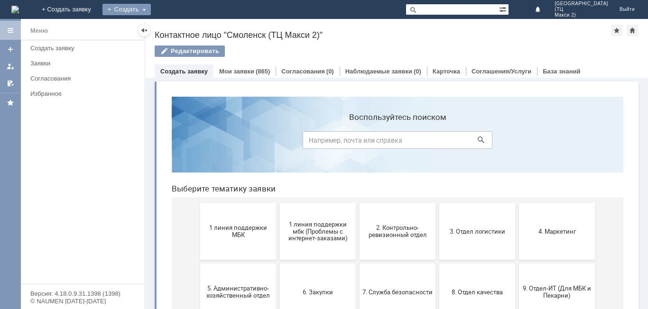
click at [151, 9] on div "Создать" at bounding box center [126, 9] width 48 height 11
click at [178, 34] on div "Заявка" at bounding box center [140, 28] width 76 height 15
click at [151, 4] on div "Создать" at bounding box center [126, 9] width 48 height 11
click at [176, 26] on link "Заявка" at bounding box center [140, 28] width 72 height 11
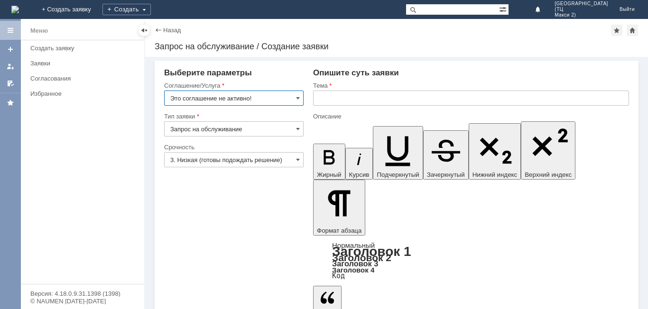
click at [293, 97] on input "Это соглашение не активно!" at bounding box center [233, 98] width 139 height 15
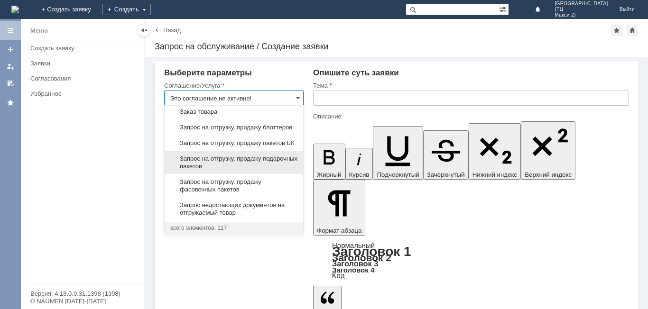
scroll to position [369, 0]
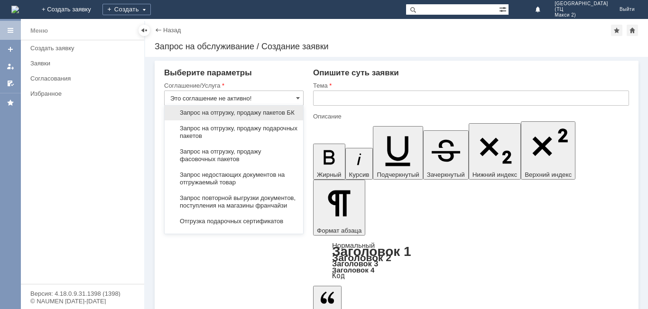
click at [251, 117] on span "Запрос на отгрузку, продажу пакетов БК" at bounding box center [233, 113] width 127 height 8
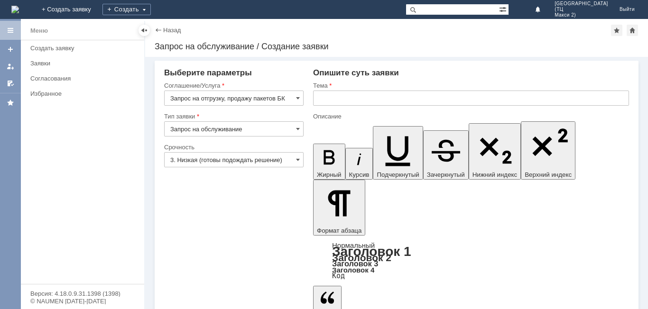
type input "Запрос на отгрузку, продажу пакетов БК"
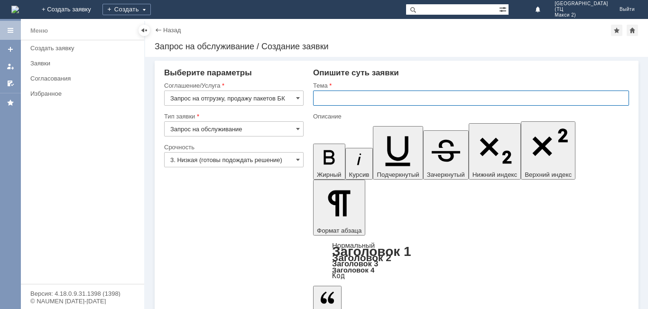
click at [331, 102] on input "text" at bounding box center [471, 98] width 316 height 15
type input "СРЕДНИЕ ПАКЕТЫ БК"
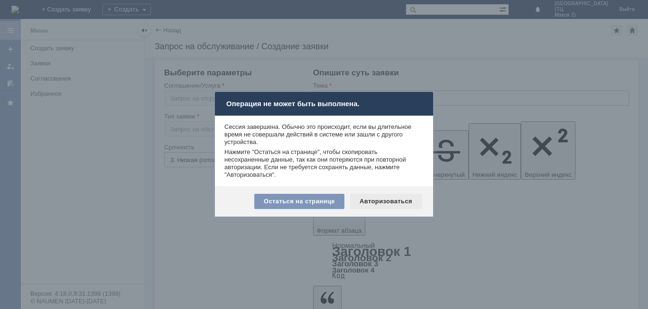
click at [384, 203] on div "Авторизоваться" at bounding box center [386, 201] width 72 height 15
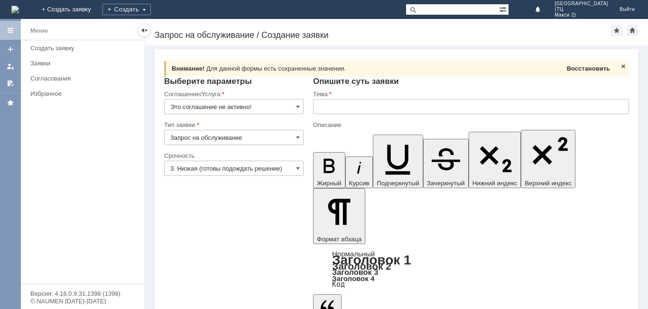
click at [592, 69] on span "Восстановить" at bounding box center [588, 68] width 43 height 7
type input "СРЕДНИЕ ПАКЕТЫ БК"
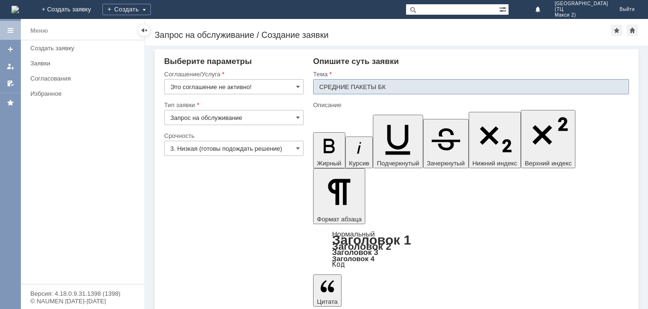
click at [272, 149] on input "3. Низкая (готовы подождать решение)" at bounding box center [233, 148] width 139 height 15
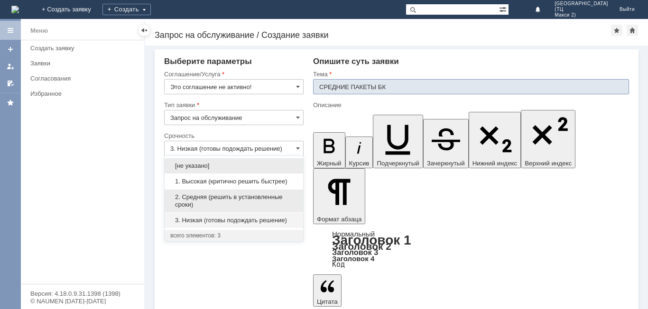
click at [219, 199] on span "2. Средняя (решить в установленные сроки)" at bounding box center [233, 200] width 127 height 15
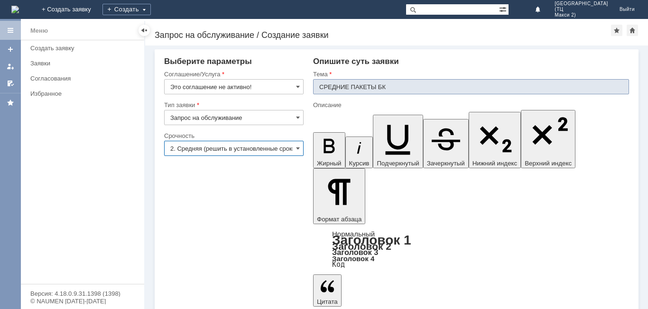
type input "2. Средняя (решить в установленные сроки)"
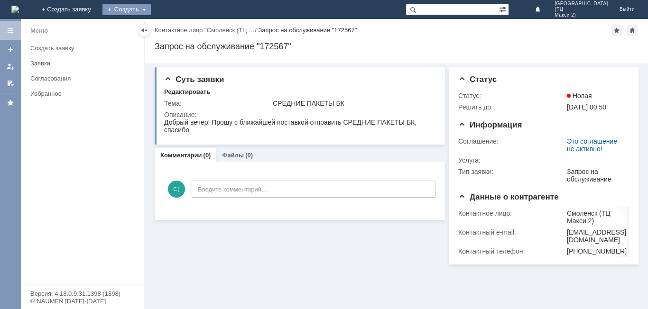
click at [151, 9] on div "Создать" at bounding box center [126, 9] width 48 height 11
click at [176, 29] on link "Заявка" at bounding box center [140, 28] width 72 height 11
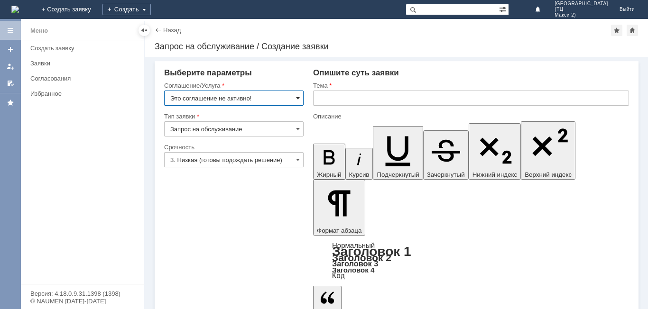
click at [296, 98] on span at bounding box center [298, 98] width 4 height 8
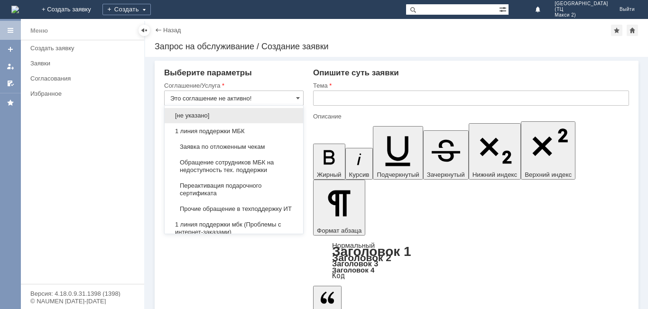
click at [257, 96] on input "Это соглашение не активно!" at bounding box center [233, 98] width 139 height 15
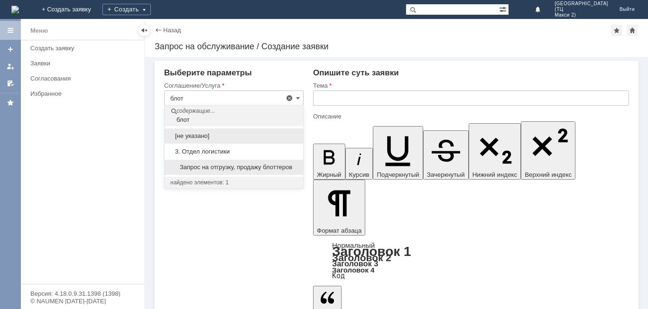
click at [251, 163] on div "Запрос на отгрузку, продажу блоттеров" at bounding box center [234, 167] width 138 height 15
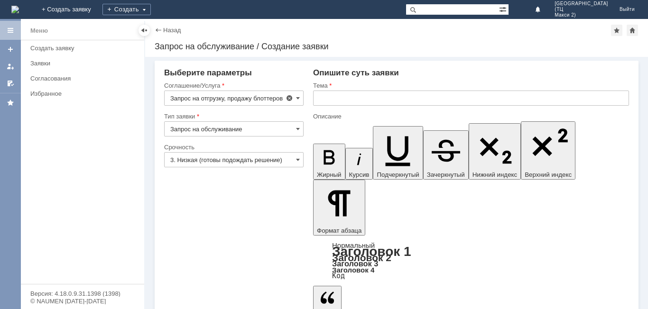
type input "Запрос на отгрузку, продажу блоттеров"
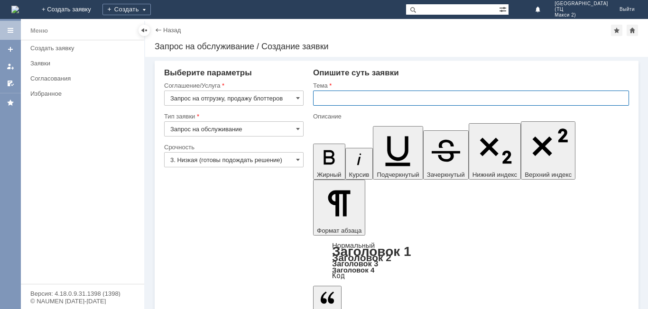
click at [337, 98] on input "text" at bounding box center [471, 98] width 316 height 15
type input "БЛОТТЕРЫ"
